Goal: Information Seeking & Learning: Learn about a topic

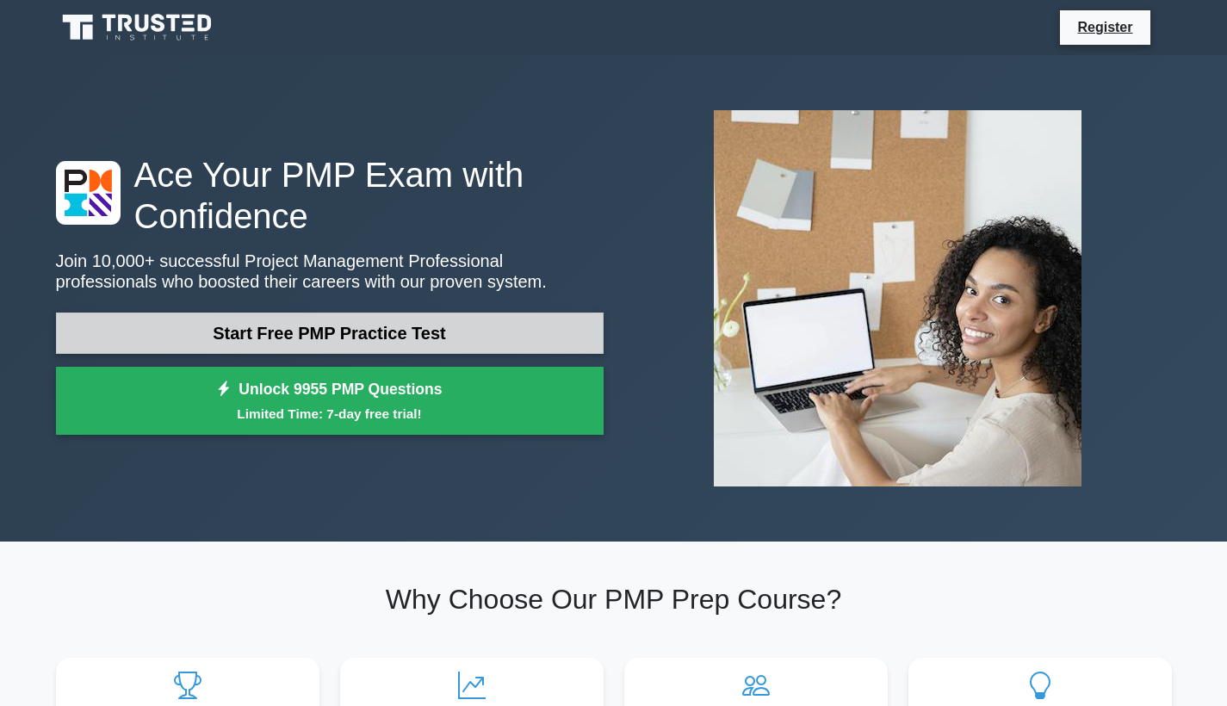
click at [344, 330] on link "Start Free PMP Practice Test" at bounding box center [330, 333] width 548 height 41
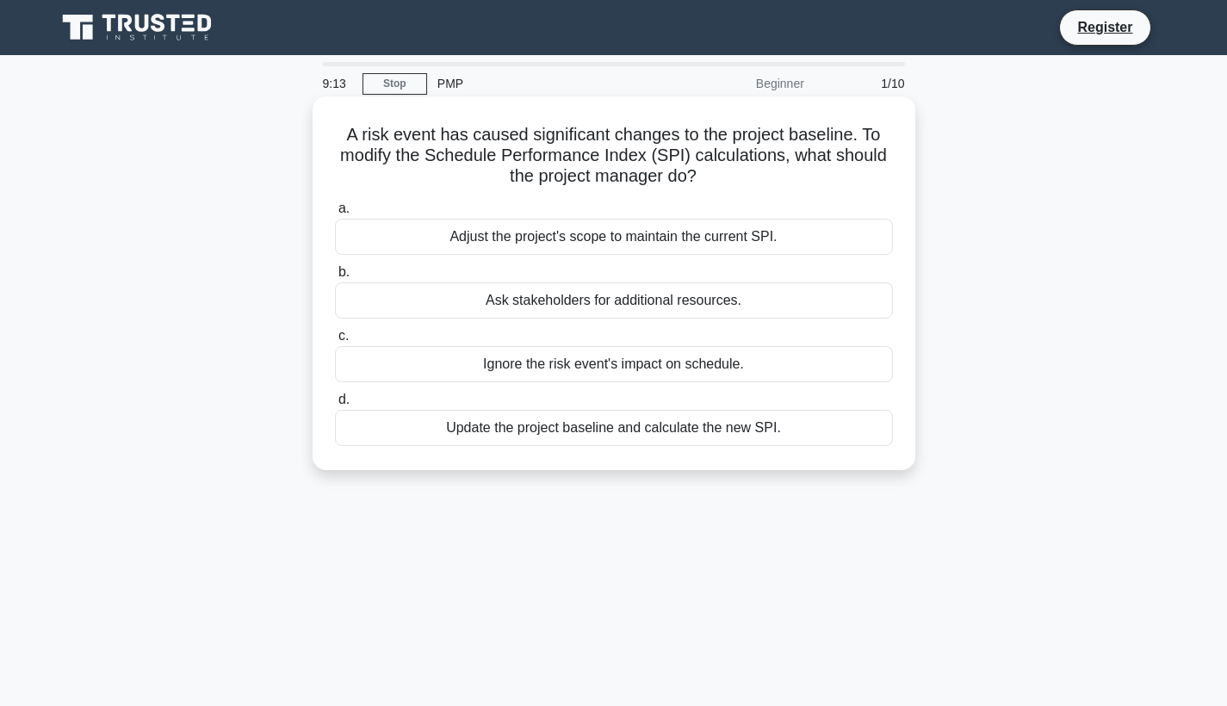
click at [649, 443] on div "Update the project baseline and calculate the new SPI." at bounding box center [614, 428] width 558 height 36
click at [335, 406] on input "d. Update the project baseline and calculate the new SPI." at bounding box center [335, 399] width 0 height 11
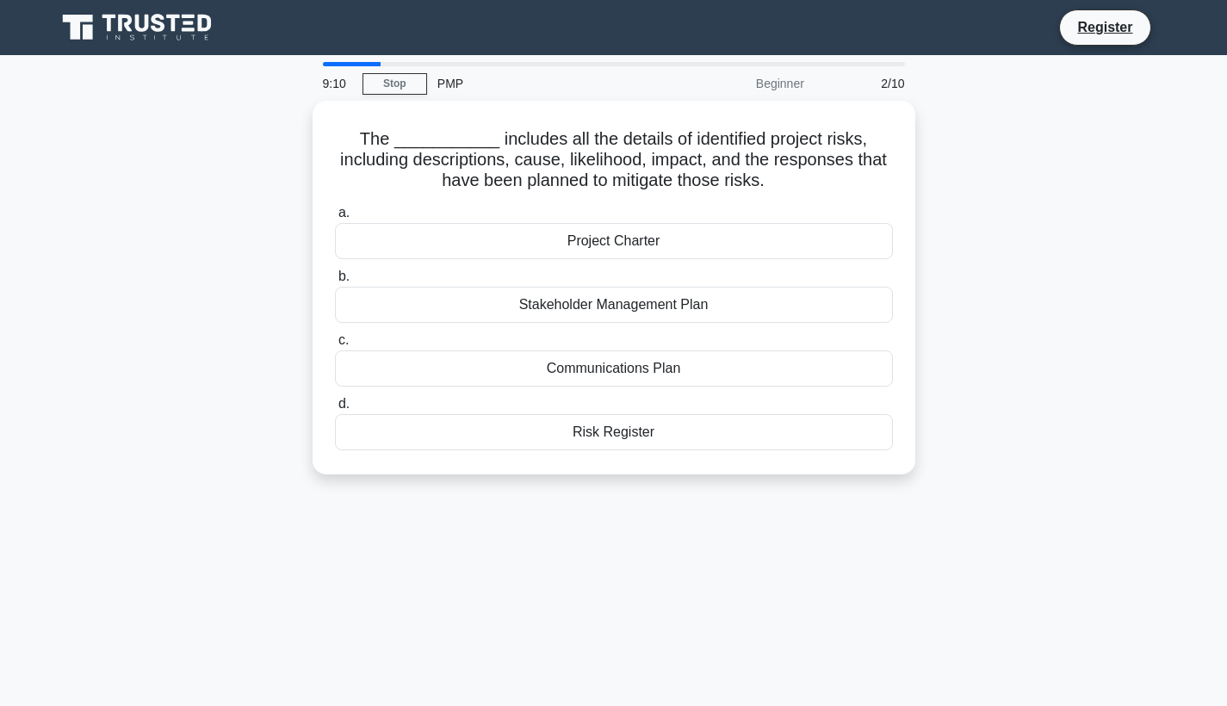
click at [1112, 308] on div "The ___________ includes all the details of identified project risks, including…" at bounding box center [614, 298] width 1137 height 394
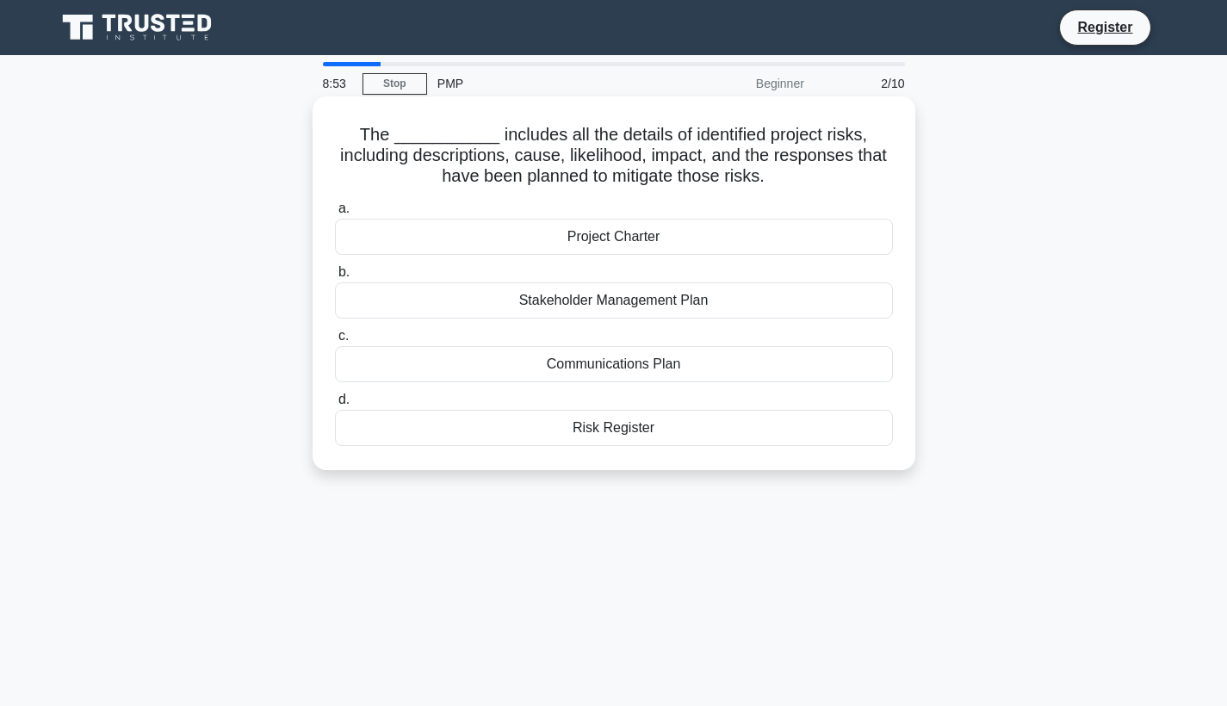
click at [610, 433] on div "Risk Register" at bounding box center [614, 428] width 558 height 36
click at [335, 406] on input "d. Risk Register" at bounding box center [335, 399] width 0 height 11
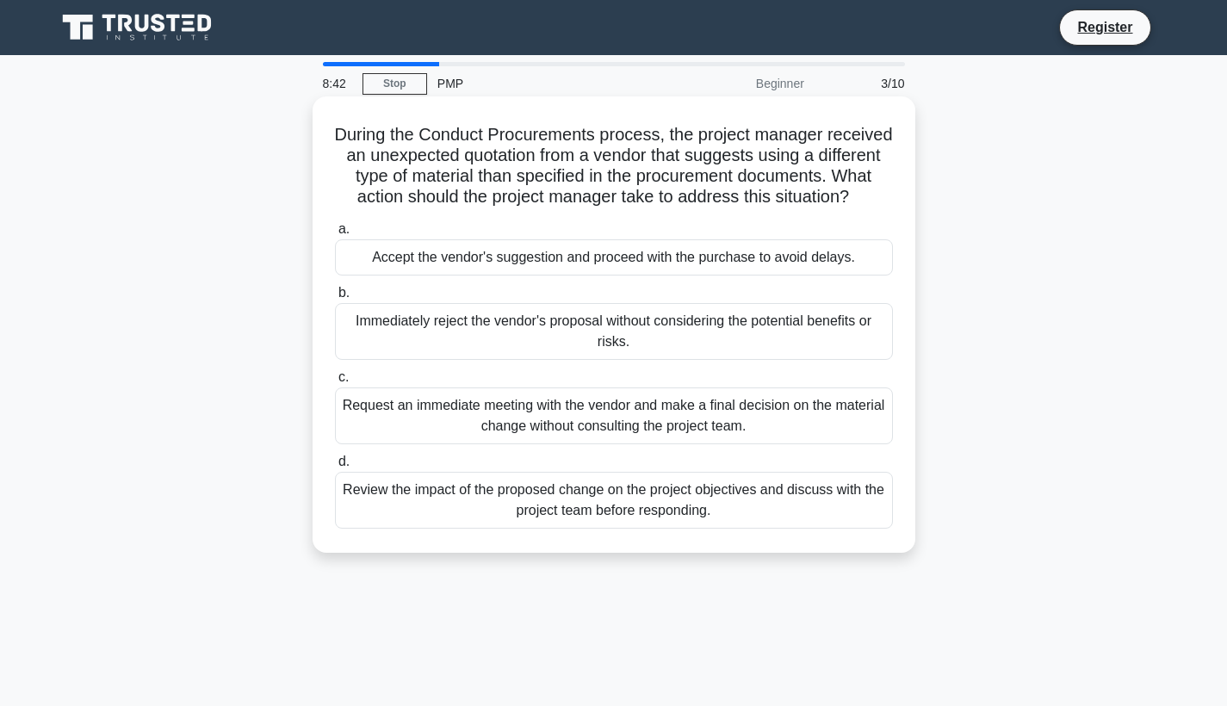
click at [660, 155] on h5 "During the Conduct Procurements process, the project manager received an unexpe…" at bounding box center [613, 166] width 561 height 84
click at [653, 510] on div "Review the impact of the proposed change on the project objectives and discuss …" at bounding box center [614, 500] width 558 height 57
click at [335, 468] on input "d. Review the impact of the proposed change on the project objectives and discu…" at bounding box center [335, 461] width 0 height 11
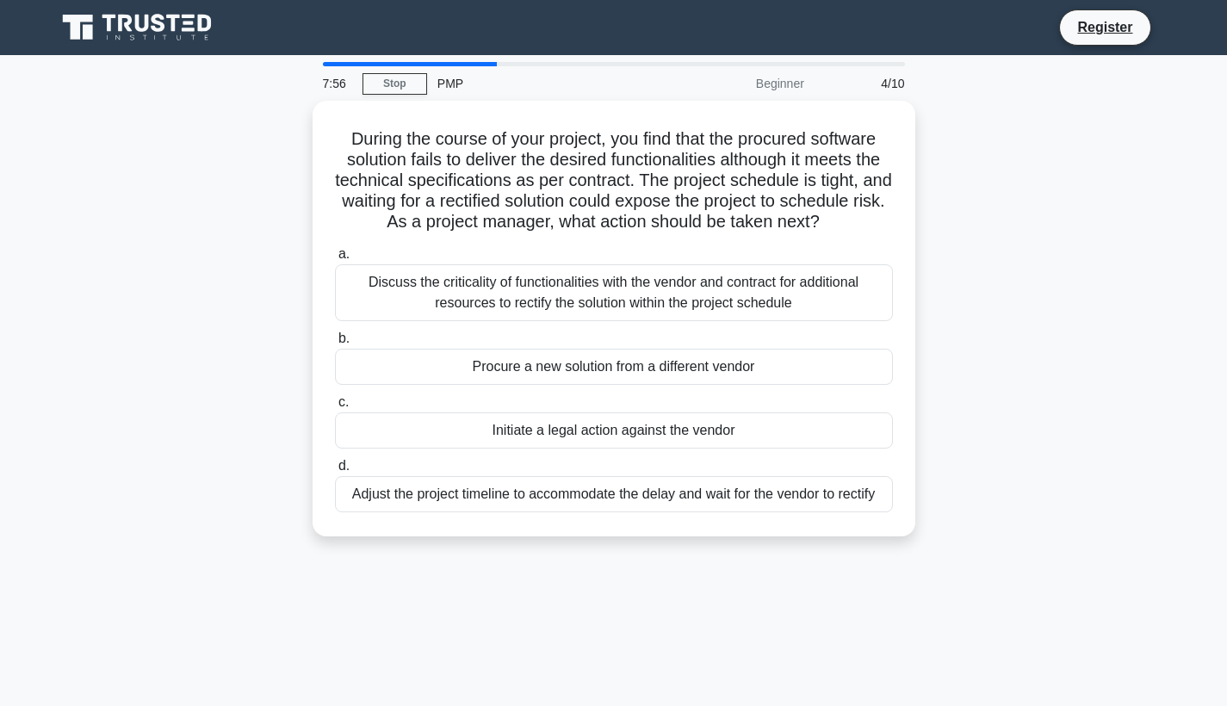
click at [995, 212] on div "During the course of your project, you find that the procured software solution…" at bounding box center [614, 329] width 1137 height 456
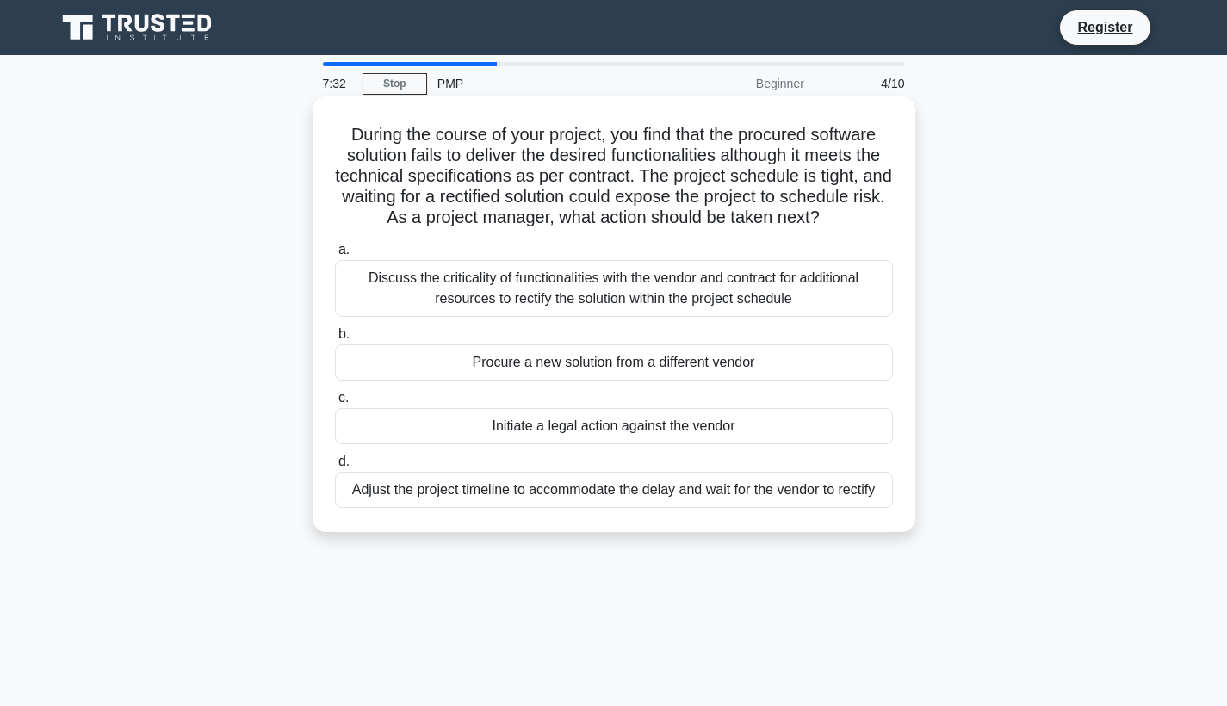
click at [654, 301] on div "Discuss the criticality of functionalities with the vendor and contract for add…" at bounding box center [614, 288] width 558 height 57
click at [335, 256] on input "a. Discuss the criticality of functionalities with the vendor and contract for …" at bounding box center [335, 250] width 0 height 11
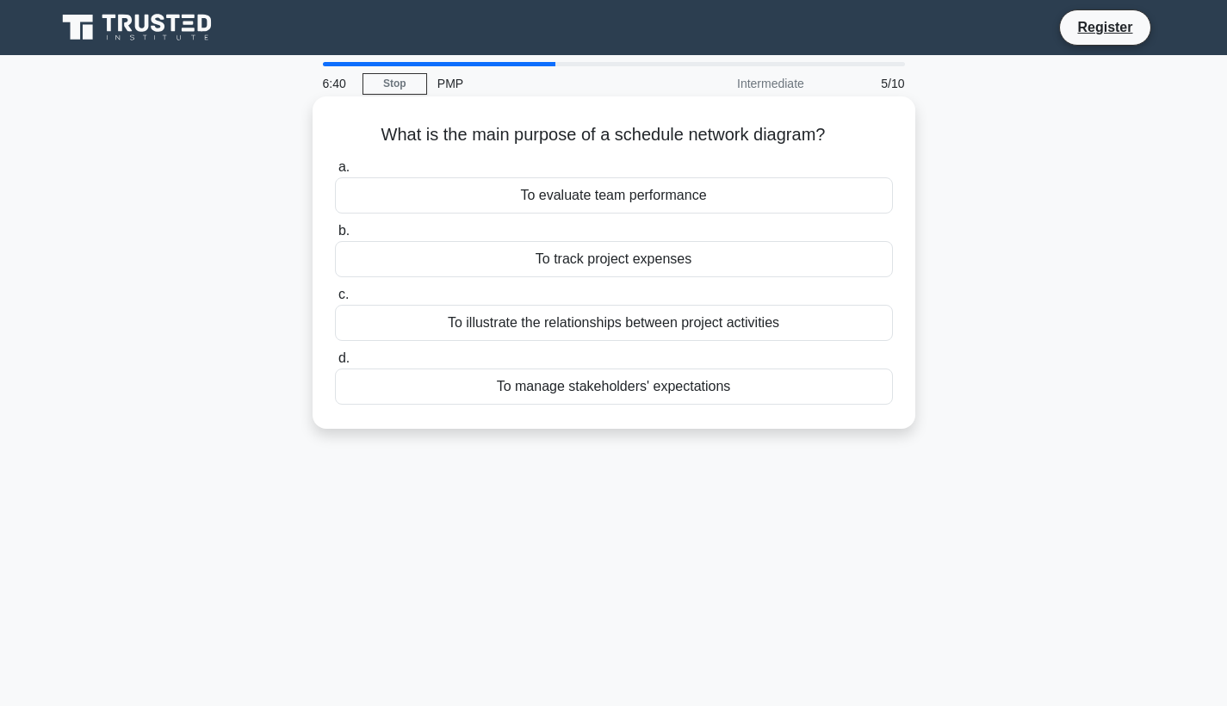
click at [652, 323] on div "To illustrate the relationships between project activities" at bounding box center [614, 323] width 558 height 36
click at [335, 301] on input "c. To illustrate the relationships between project activities" at bounding box center [335, 294] width 0 height 11
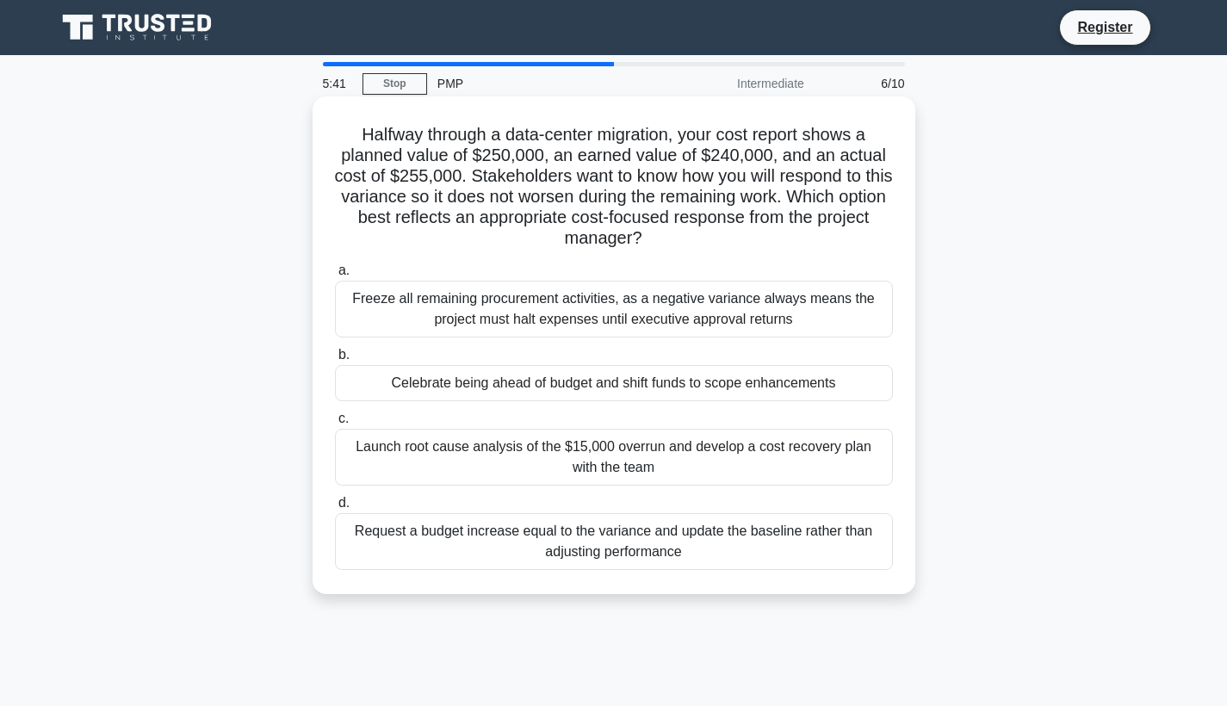
click at [574, 460] on div "Launch root cause analysis of the $15,000 overrun and develop a cost recovery p…" at bounding box center [614, 457] width 558 height 57
click at [335, 424] on input "c. Launch root cause analysis of the $15,000 overrun and develop a cost recover…" at bounding box center [335, 418] width 0 height 11
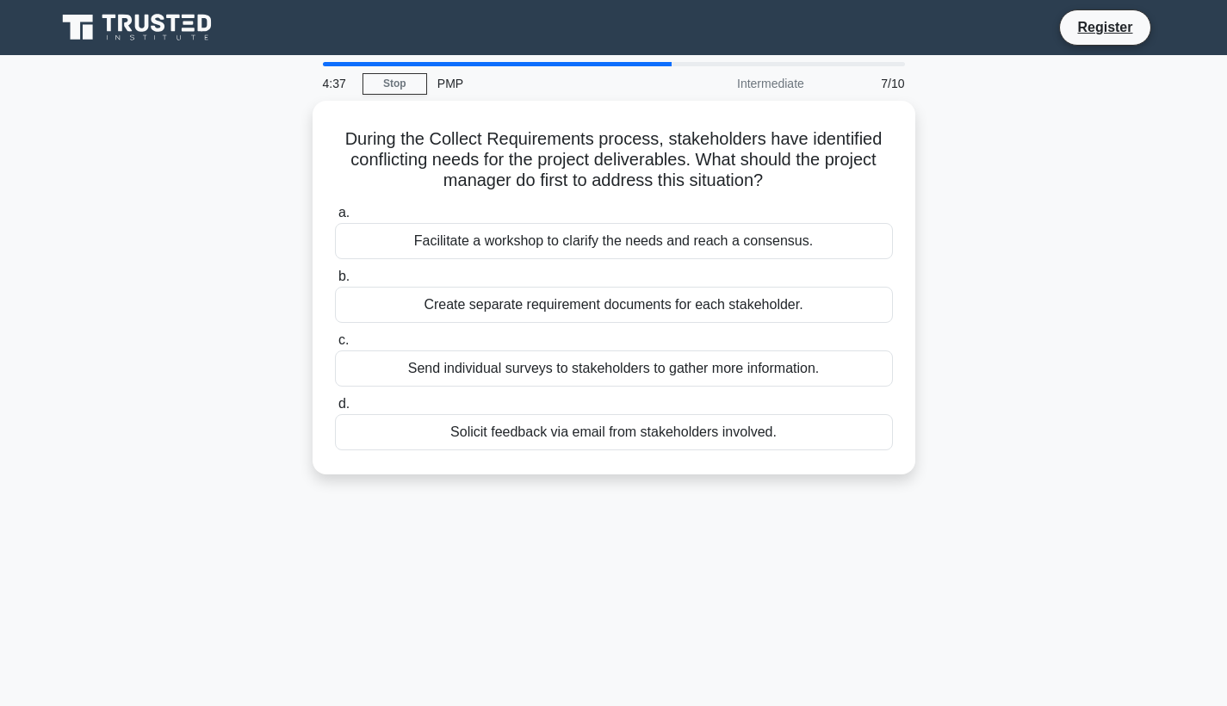
click at [988, 245] on div "During the Collect Requirements process, stakeholders have identified conflicti…" at bounding box center [614, 298] width 1137 height 394
click at [988, 226] on div "During the Collect Requirements process, stakeholders have identified conflicti…" at bounding box center [614, 298] width 1137 height 394
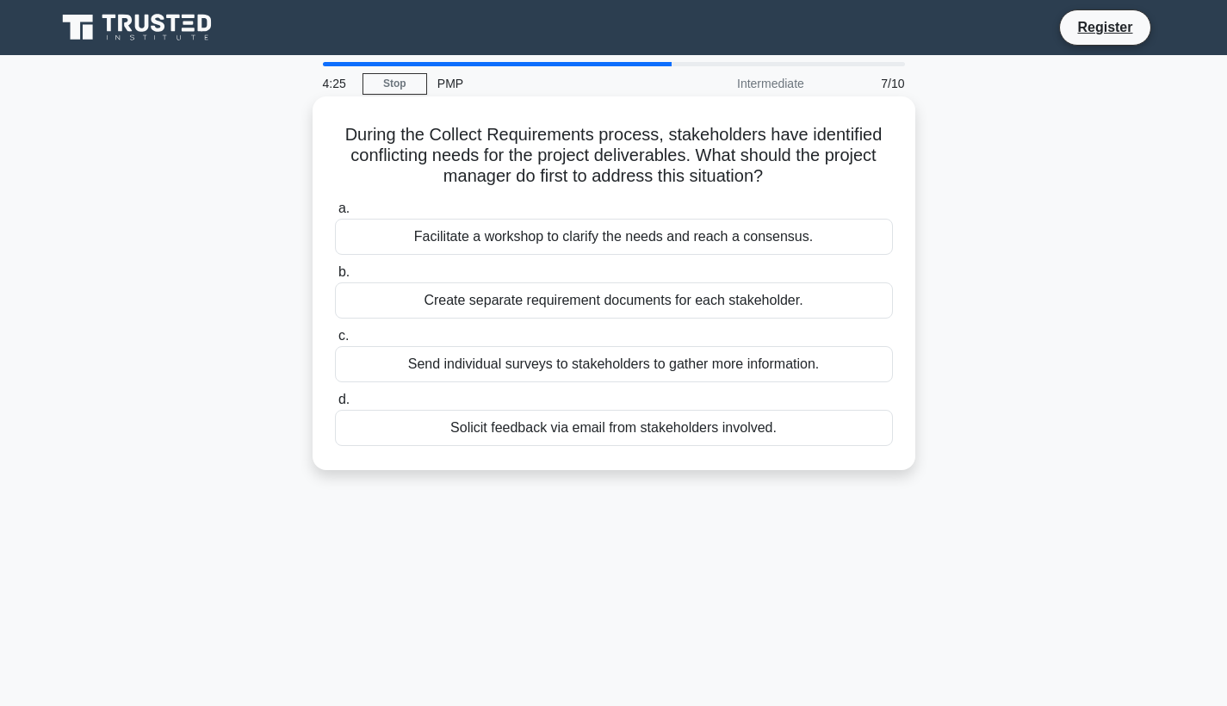
click at [541, 238] on div "Facilitate a workshop to clarify the needs and reach a consensus." at bounding box center [614, 237] width 558 height 36
click at [335, 214] on input "a. Facilitate a workshop to clarify the needs and reach a consensus." at bounding box center [335, 208] width 0 height 11
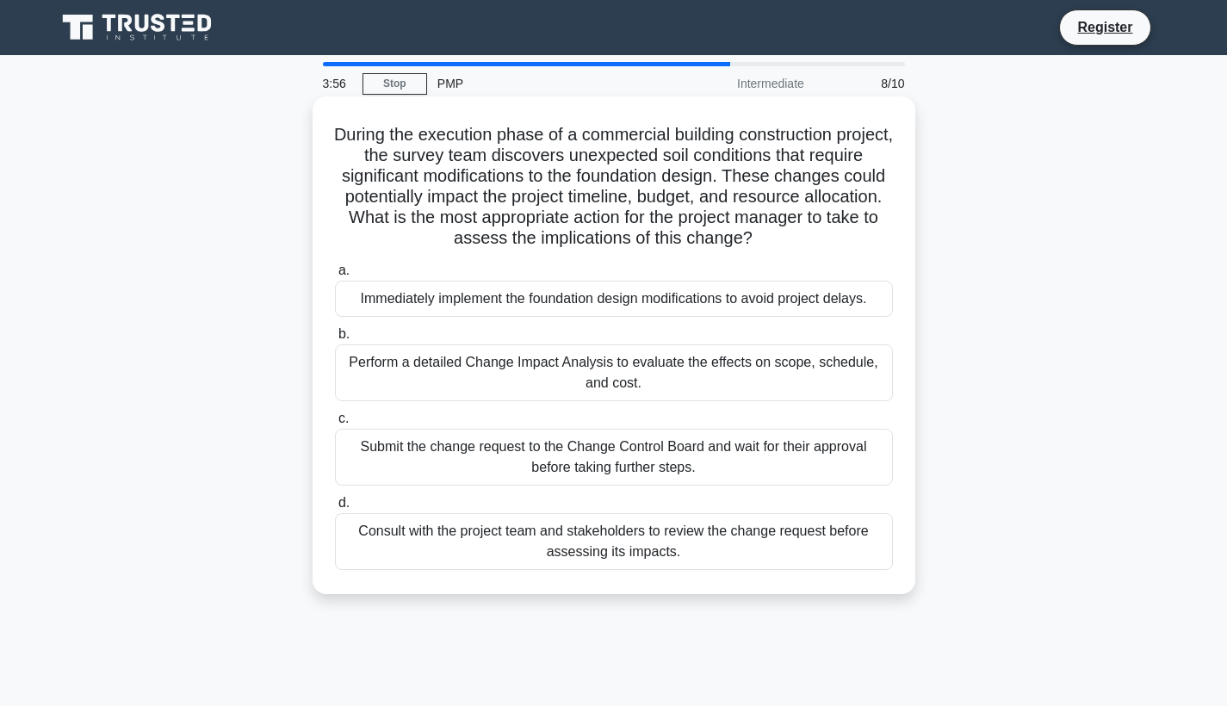
click at [519, 545] on div "Consult with the project team and stakeholders to review the change request bef…" at bounding box center [614, 541] width 558 height 57
click at [335, 509] on input "d. Consult with the project team and stakeholders to review the change request …" at bounding box center [335, 503] width 0 height 11
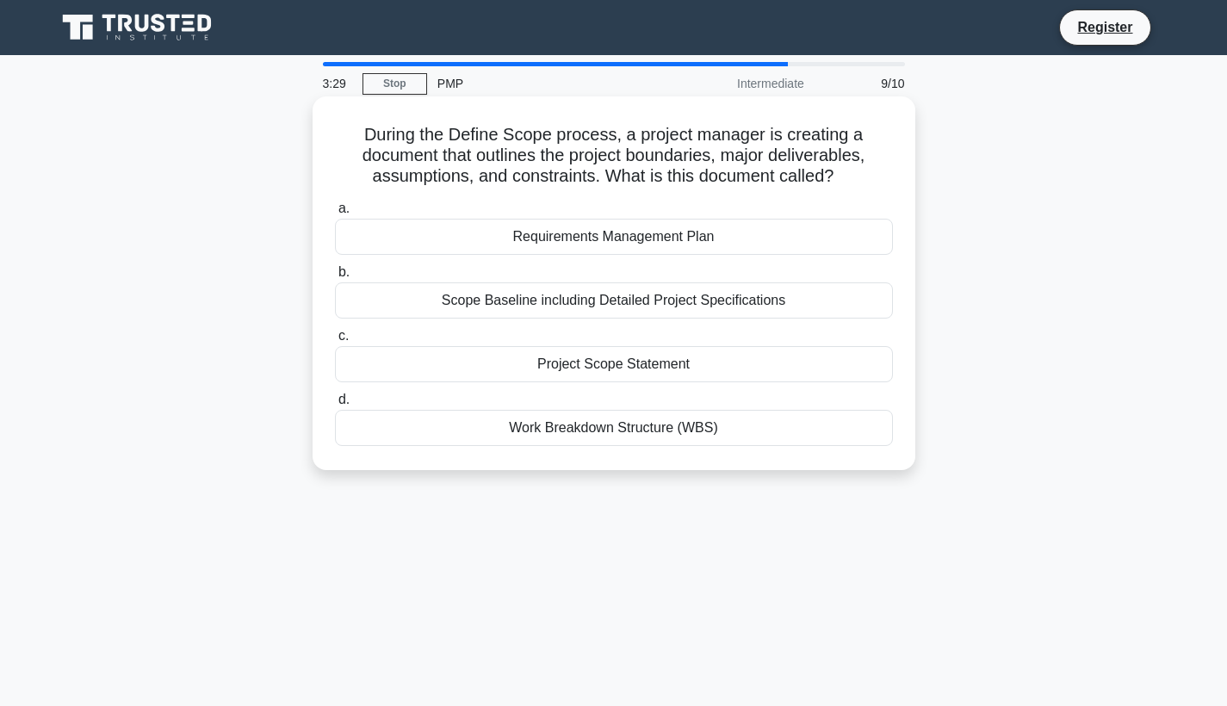
click at [664, 181] on h5 "During the Define Scope process, a project manager is creating a document that …" at bounding box center [613, 156] width 561 height 64
click at [617, 367] on div "Project Scope Statement" at bounding box center [614, 364] width 558 height 36
click at [335, 342] on input "c. Project Scope Statement" at bounding box center [335, 336] width 0 height 11
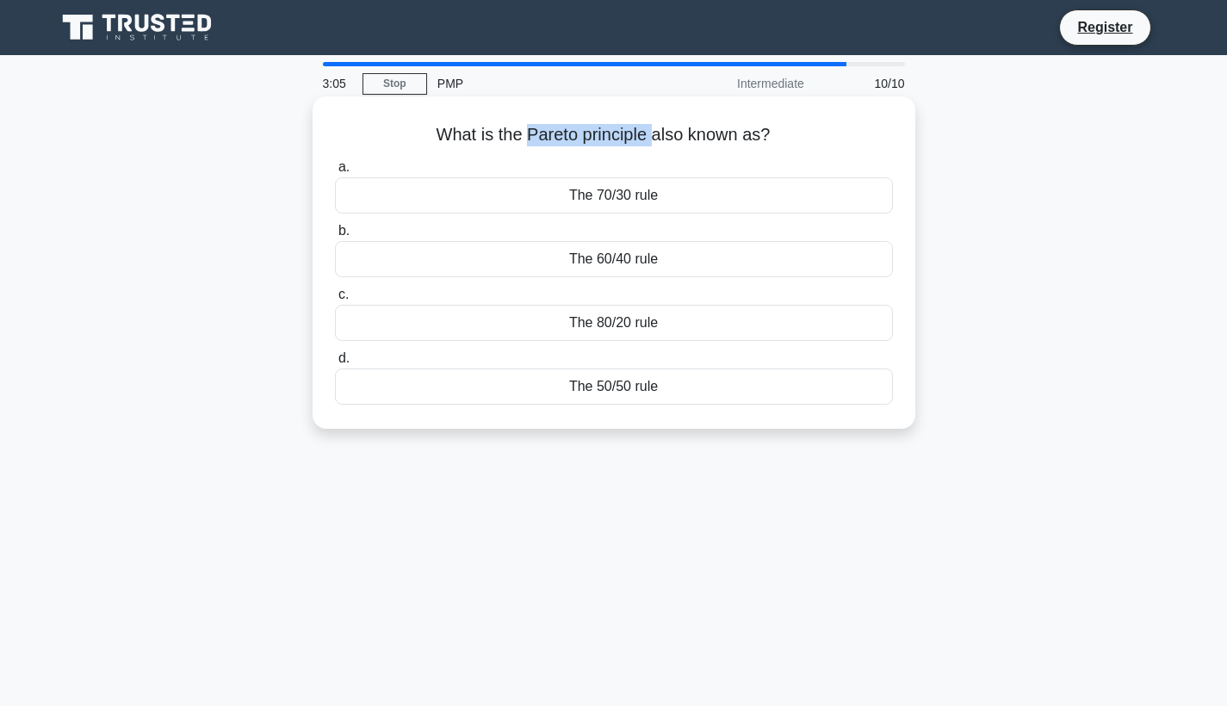
drag, startPoint x: 526, startPoint y: 134, endPoint x: 650, endPoint y: 133, distance: 124.0
click at [650, 134] on h5 "What is the Pareto principle also known as? .spinner_0XTQ{transform-origin:cent…" at bounding box center [613, 135] width 561 height 22
click at [616, 319] on div "The 80/20 rule" at bounding box center [614, 323] width 558 height 36
click at [335, 301] on input "c. The 80/20 rule" at bounding box center [335, 294] width 0 height 11
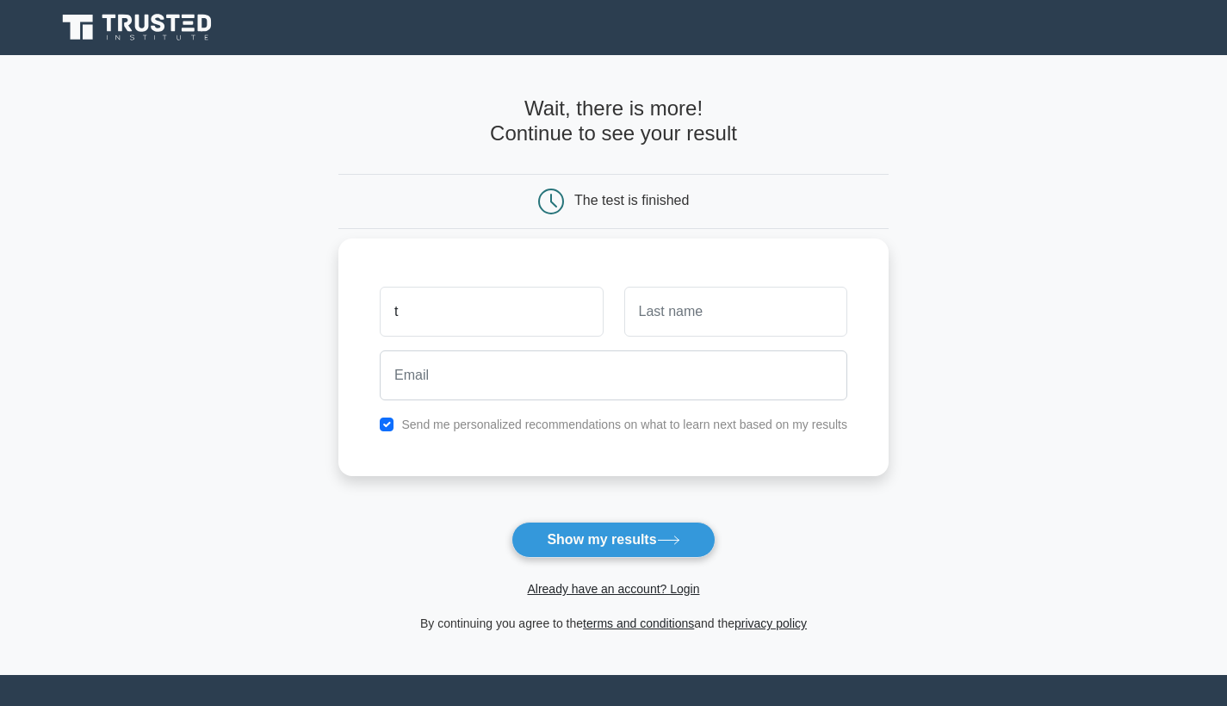
type input "t"
type input "d"
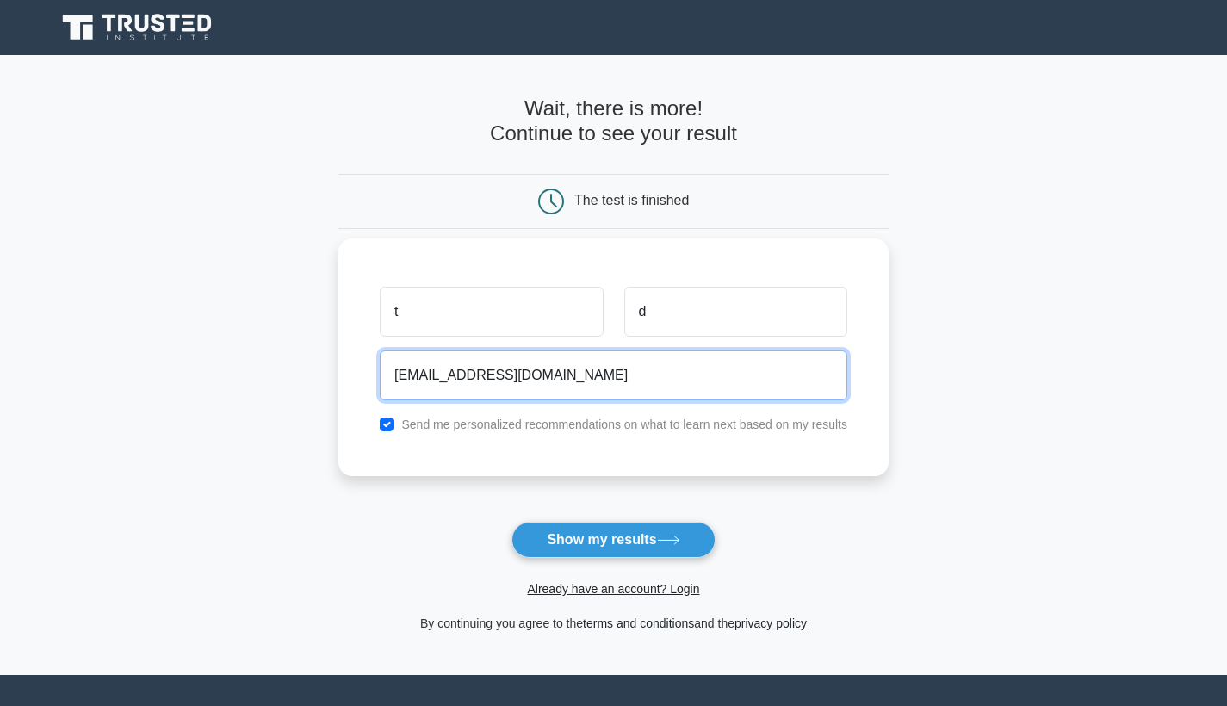
type input "talhamad11120@gmail.com"
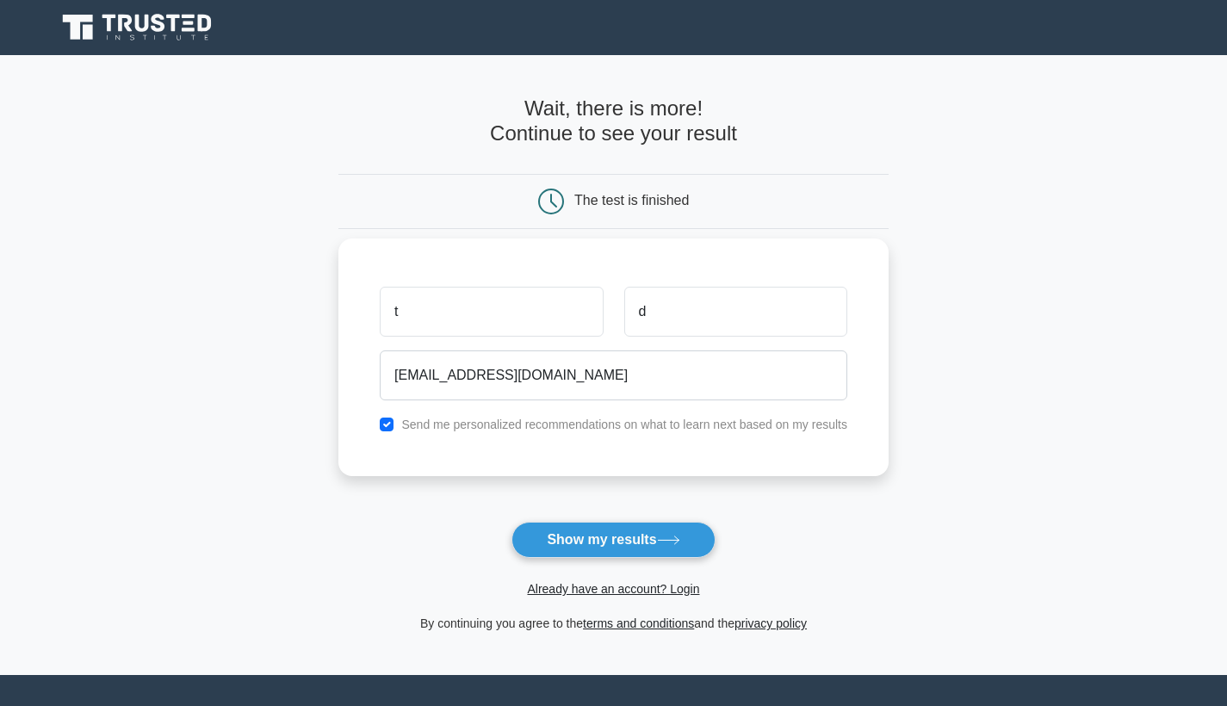
click at [393, 428] on input "checkbox" at bounding box center [387, 425] width 14 height 14
checkbox input "false"
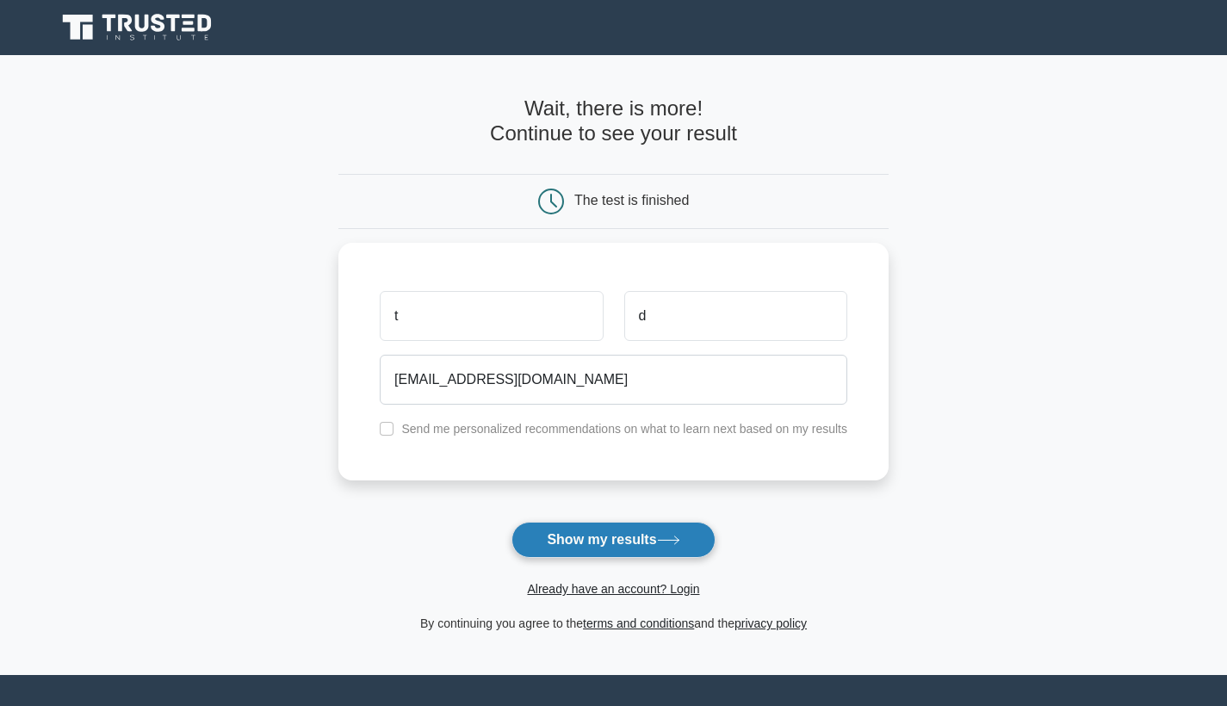
click at [615, 548] on button "Show my results" at bounding box center [612, 540] width 203 height 36
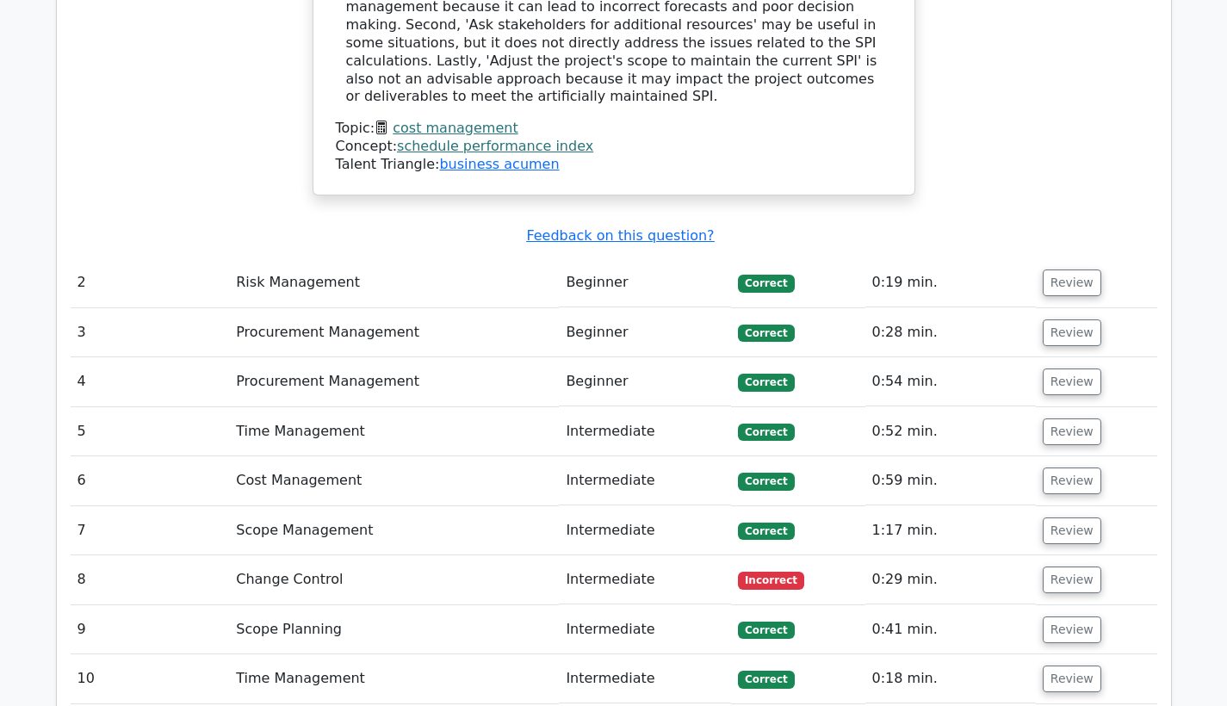
scroll to position [2189, 0]
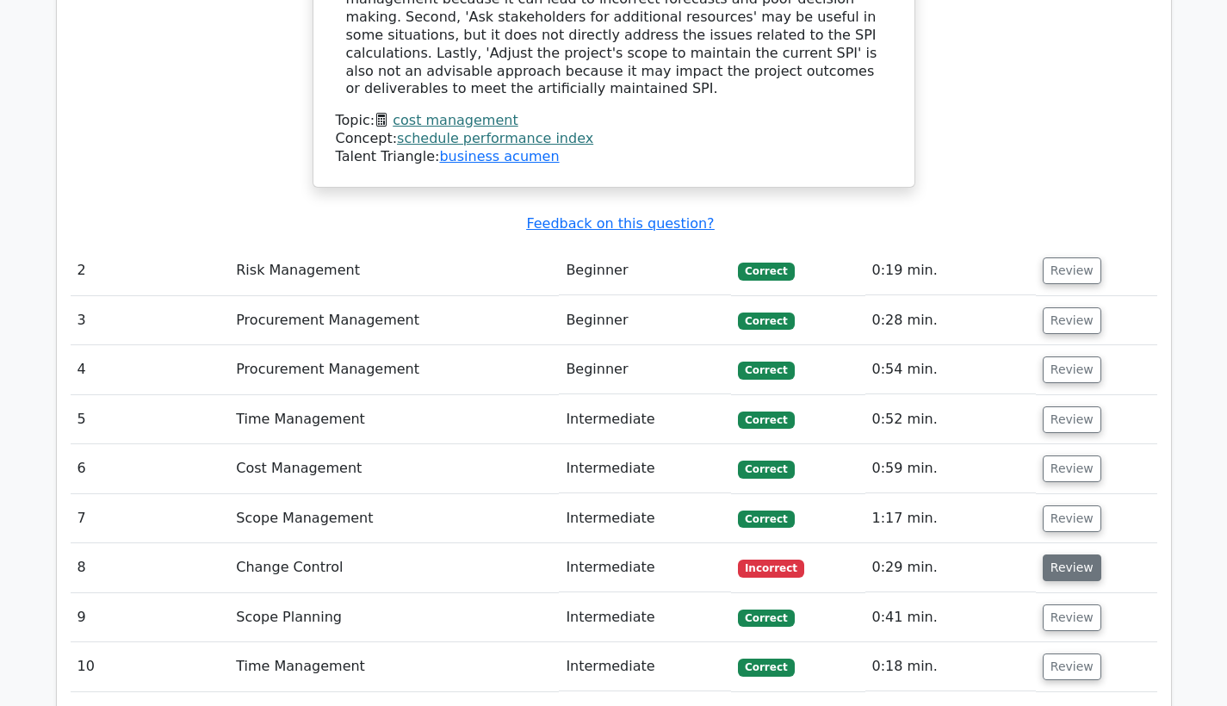
click at [1076, 555] on button "Review" at bounding box center [1072, 568] width 59 height 27
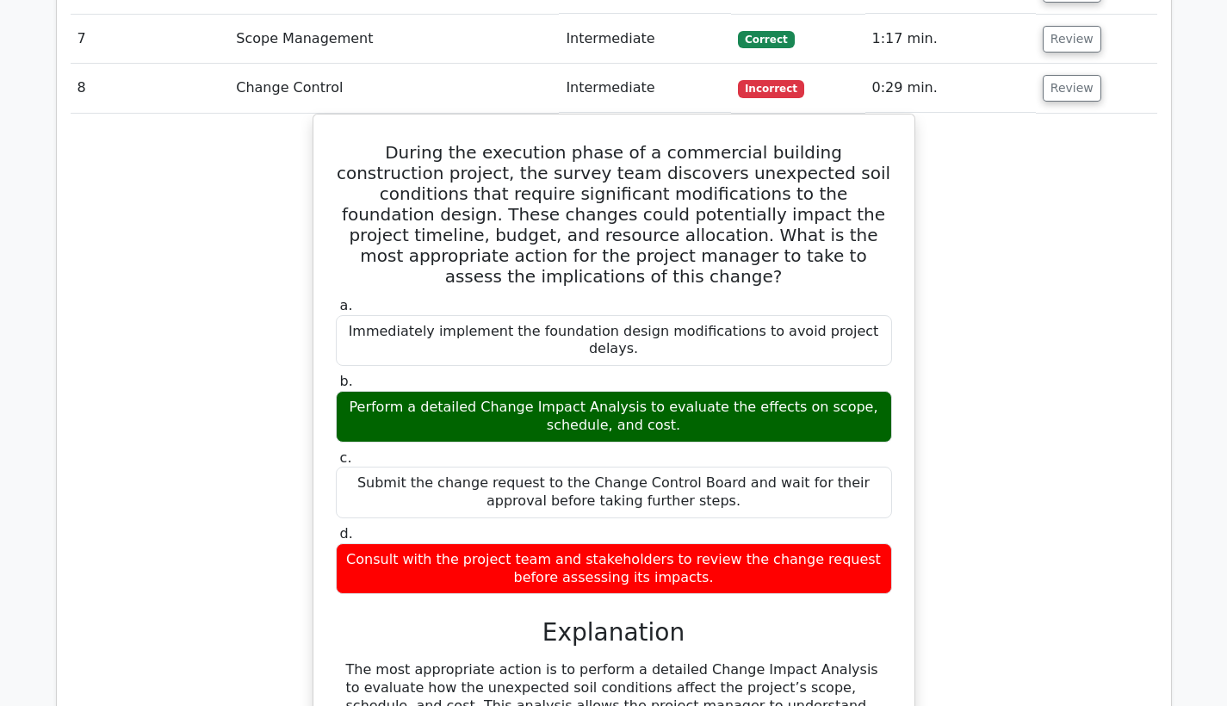
scroll to position [2671, 0]
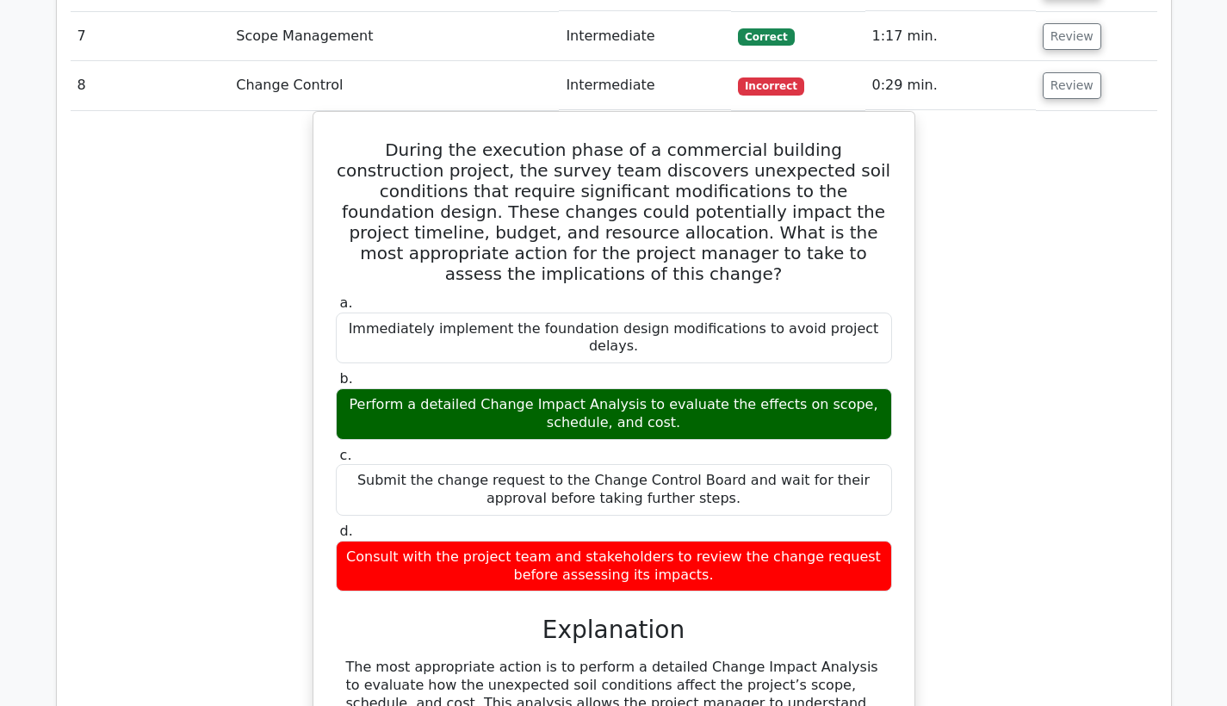
click at [964, 400] on div "During the execution phase of a commercial building construction project, the s…" at bounding box center [614, 502] width 1087 height 783
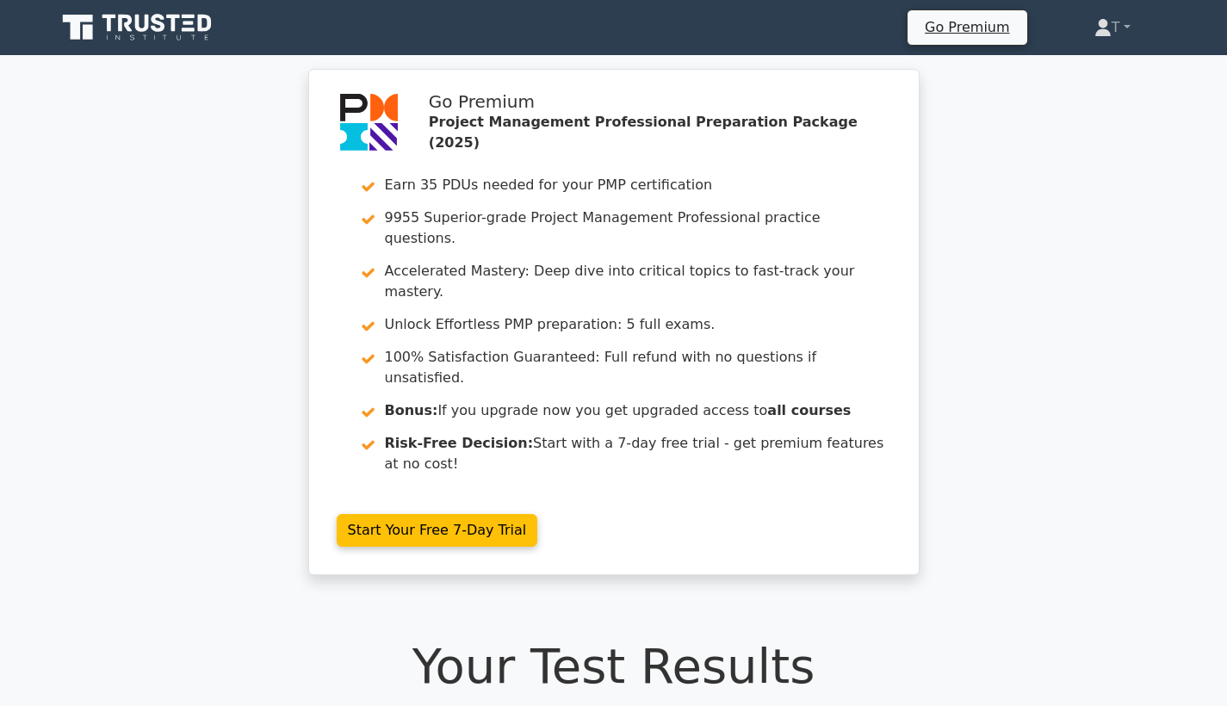
scroll to position [0, 0]
